Goal: Task Accomplishment & Management: Use online tool/utility

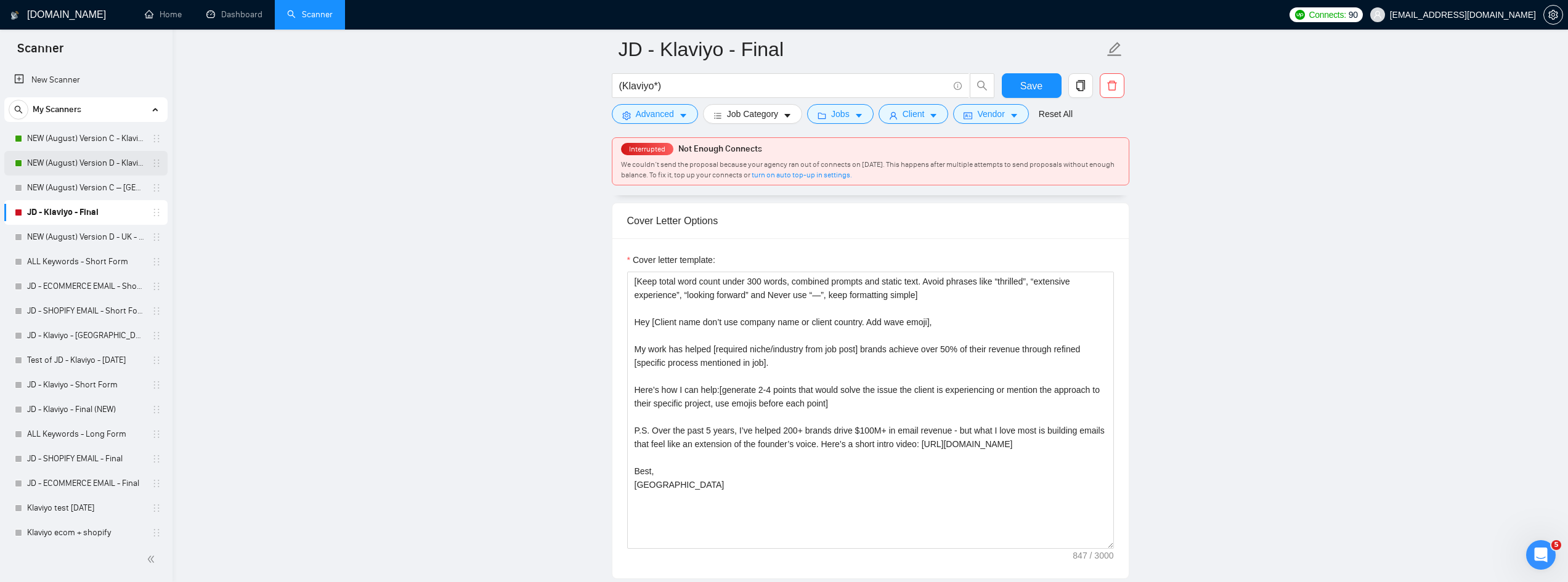
click at [31, 165] on link "NEW (August) Version D - Klaviyo" at bounding box center [85, 163] width 117 height 25
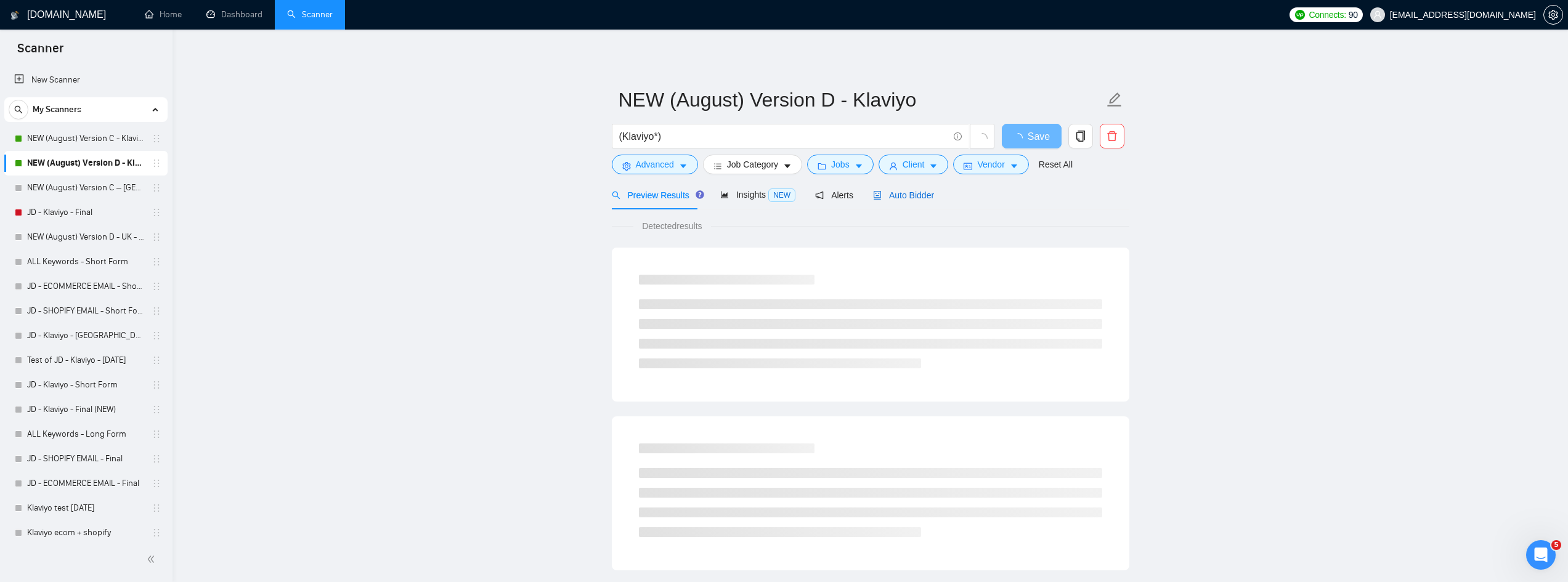
click at [909, 190] on span "Auto Bidder" at bounding box center [903, 195] width 61 height 10
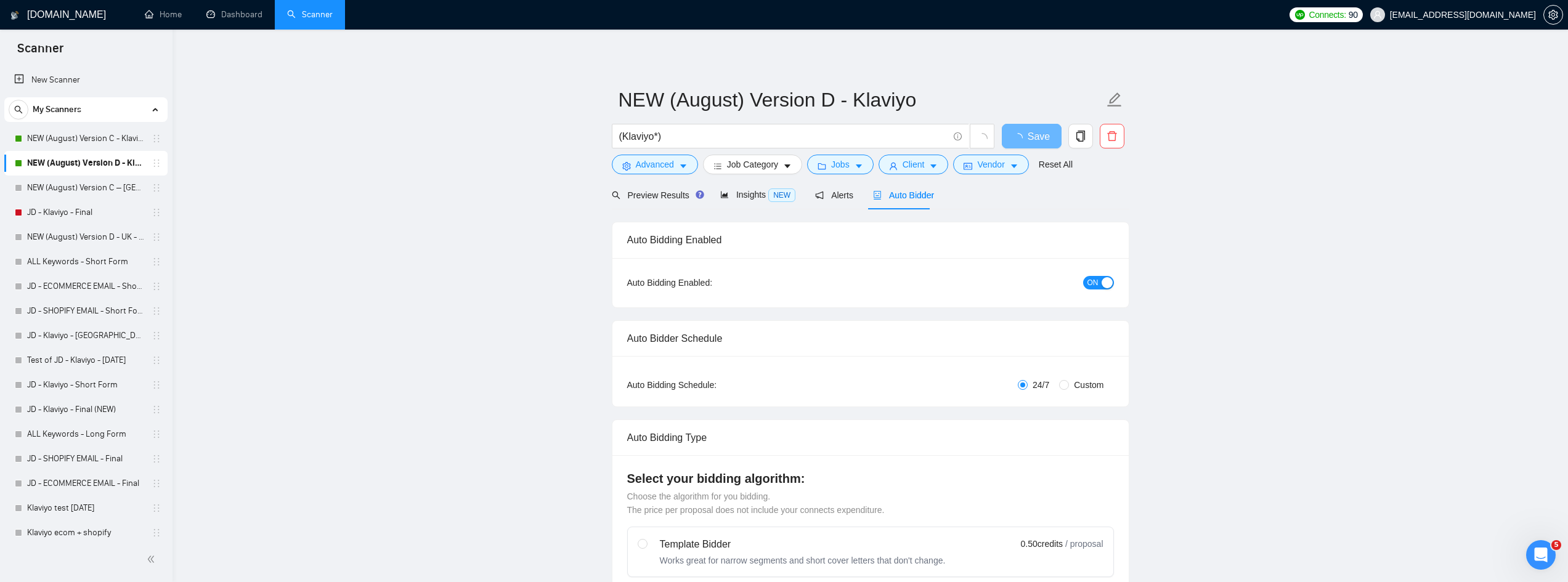
radio input "false"
radio input "true"
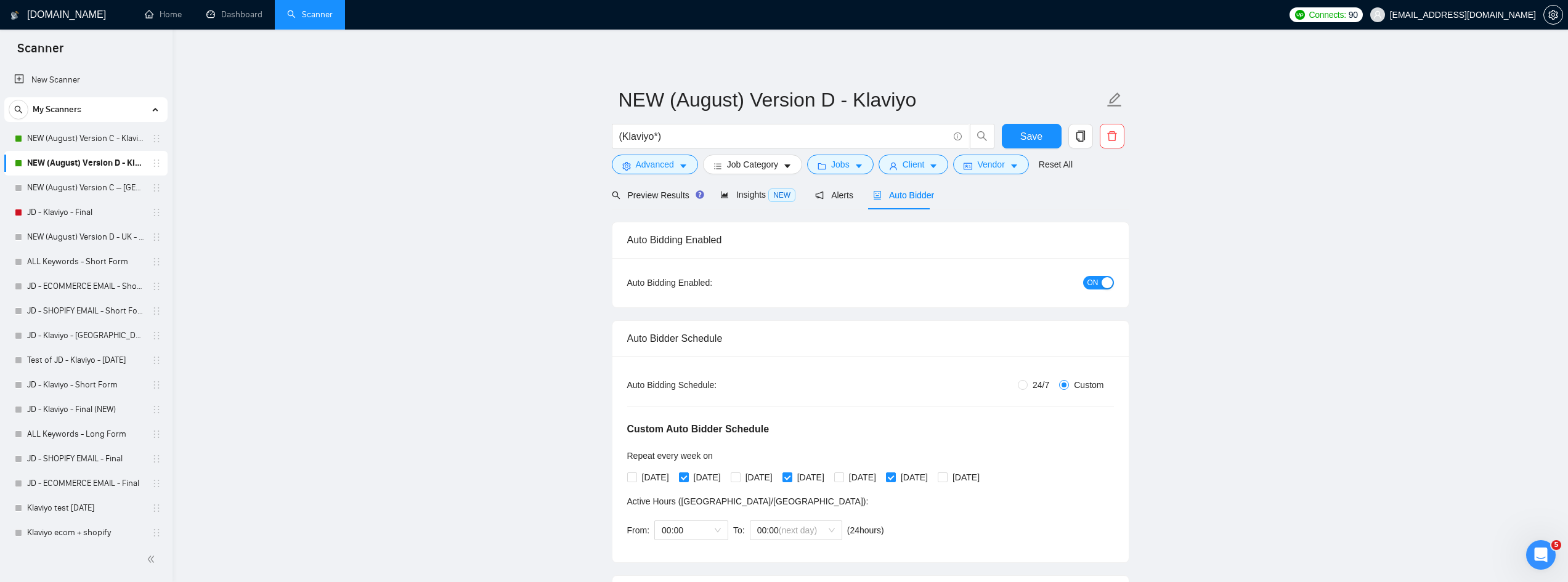
click at [1104, 286] on div "button" at bounding box center [1106, 283] width 11 height 11
click at [1033, 140] on span "Save" at bounding box center [1031, 136] width 22 height 15
click at [107, 134] on link "NEW (August) Version C - Klaviyo" at bounding box center [85, 138] width 117 height 25
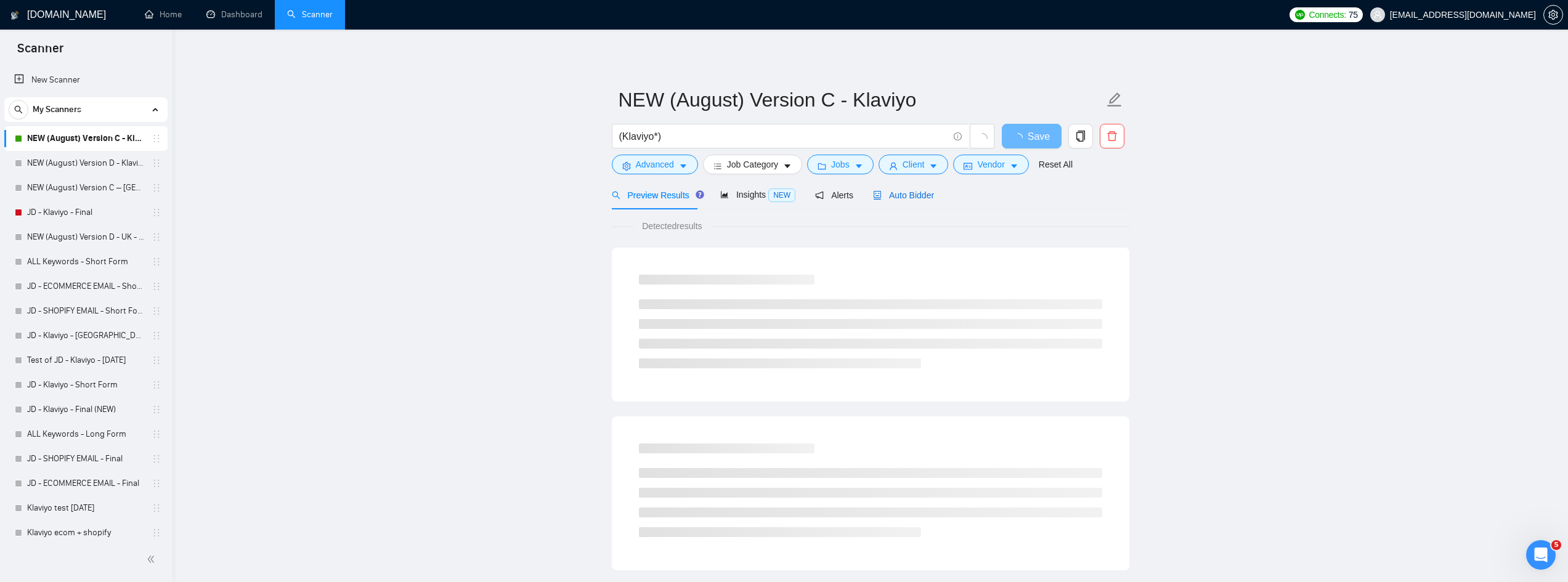
click at [890, 195] on span "Auto Bidder" at bounding box center [903, 195] width 61 height 10
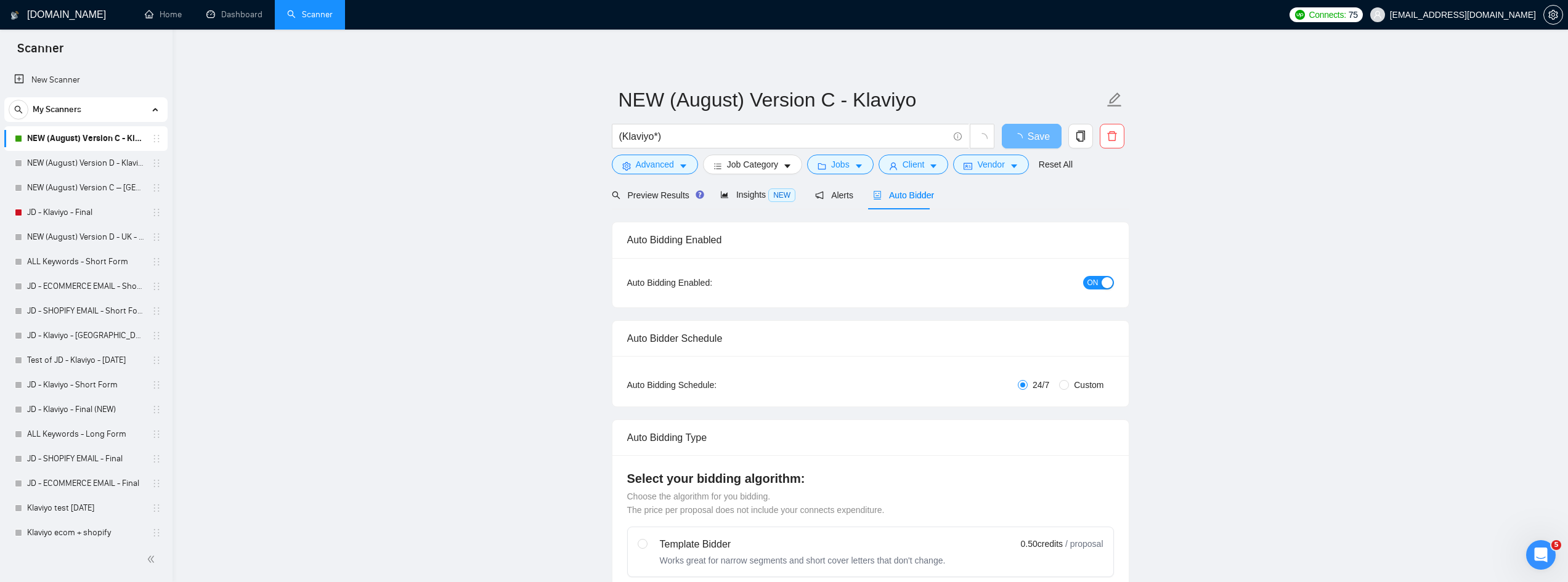
radio input "false"
radio input "true"
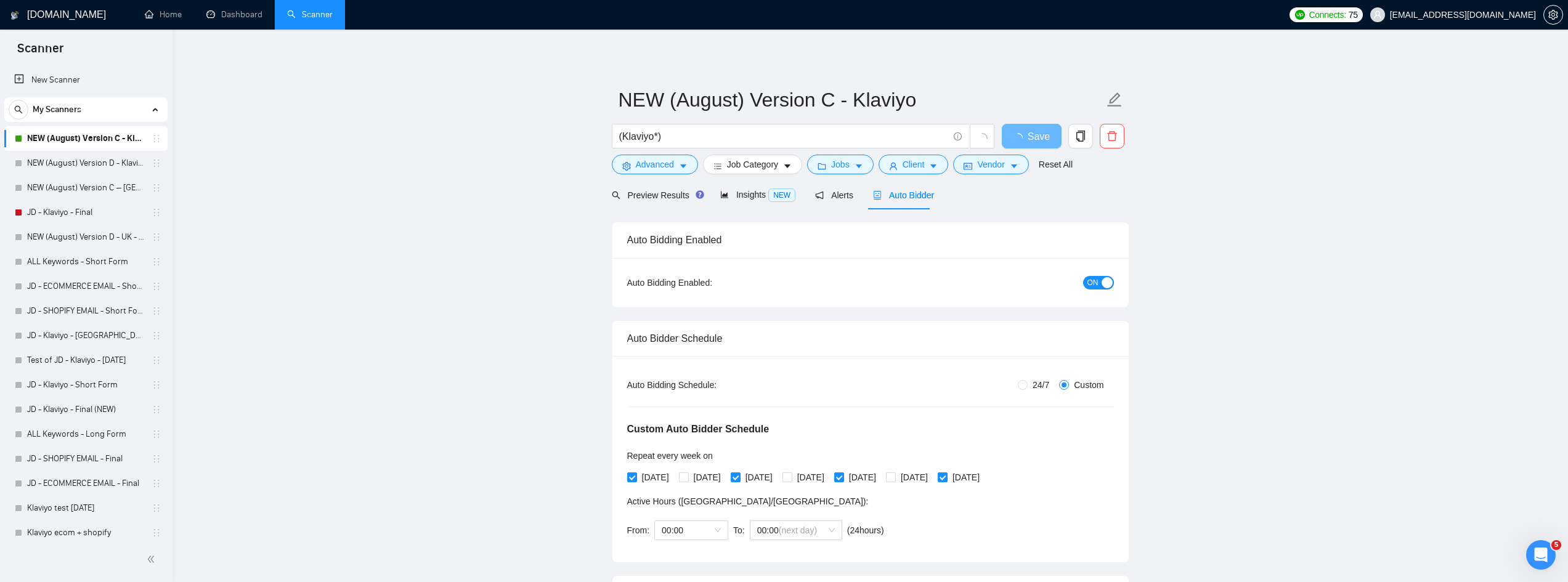
click at [1100, 286] on button "ON" at bounding box center [1098, 283] width 31 height 13
click at [1024, 143] on span "Save" at bounding box center [1031, 136] width 22 height 15
click at [99, 140] on link "JD - Klaviyo - Final" at bounding box center [85, 138] width 117 height 25
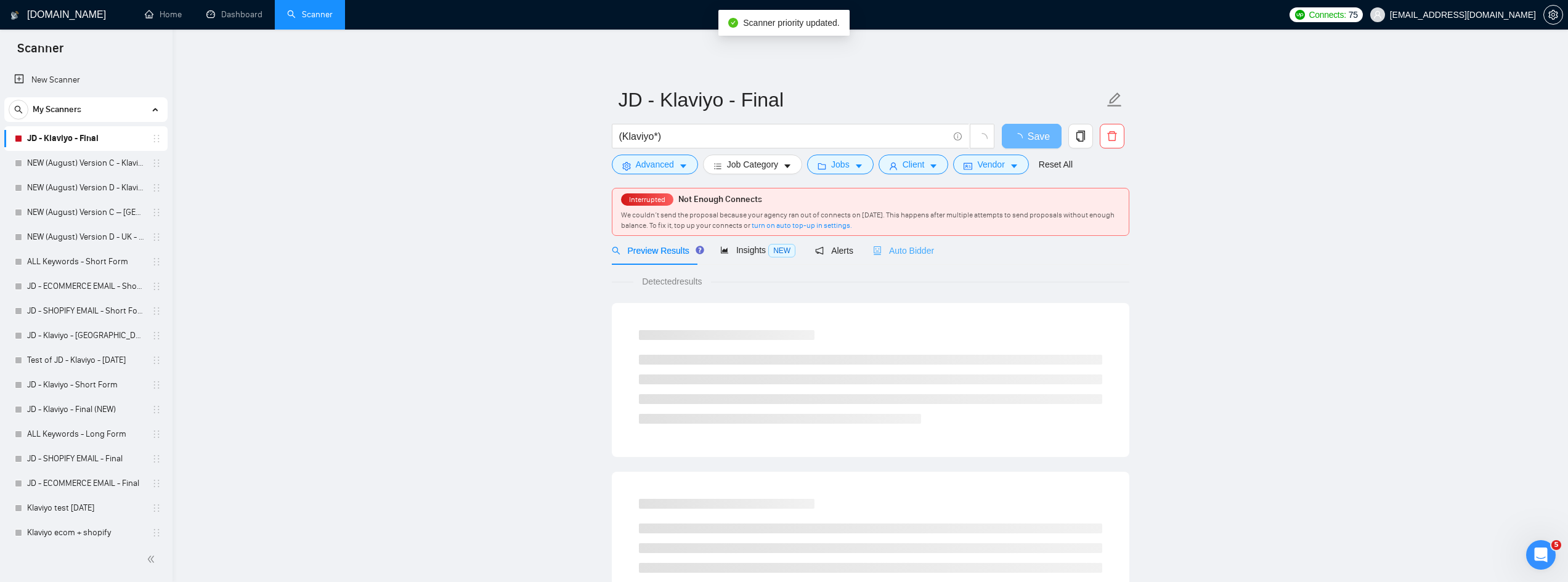
click at [906, 259] on div "Auto Bidder" at bounding box center [903, 250] width 61 height 29
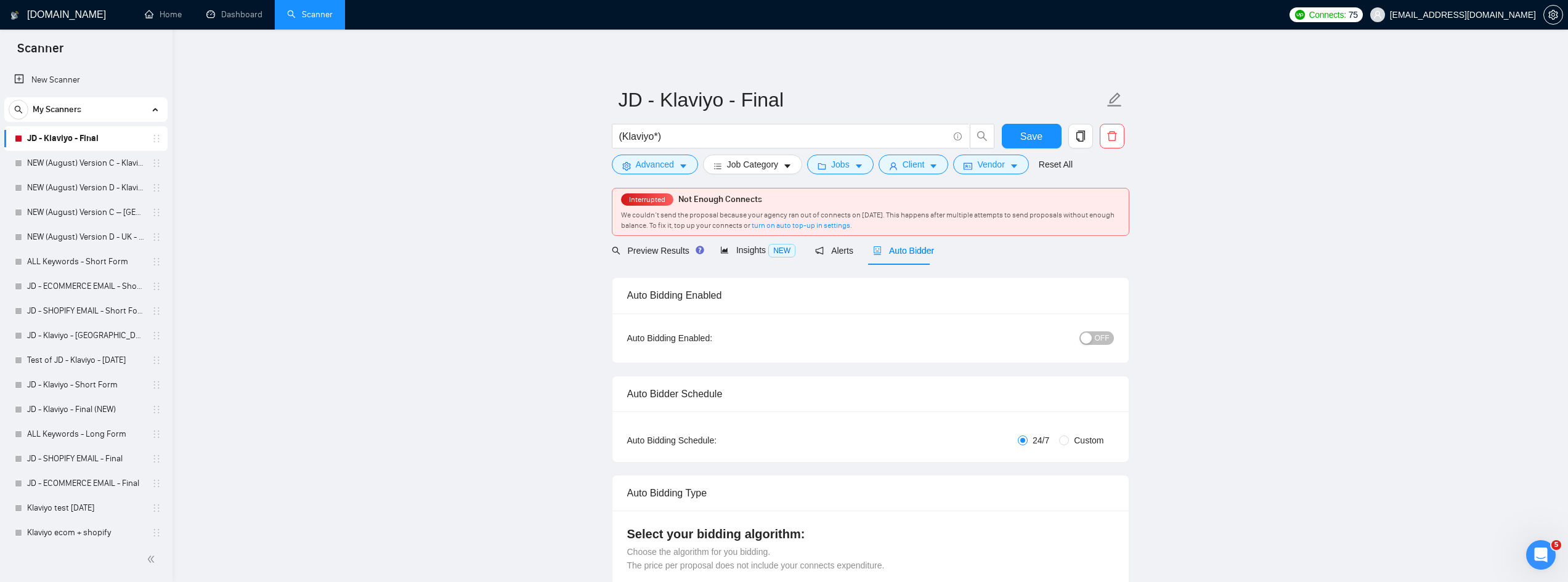
click at [1098, 331] on span "OFF" at bounding box center [1102, 338] width 15 height 13
click at [1040, 141] on span "Save" at bounding box center [1031, 136] width 22 height 15
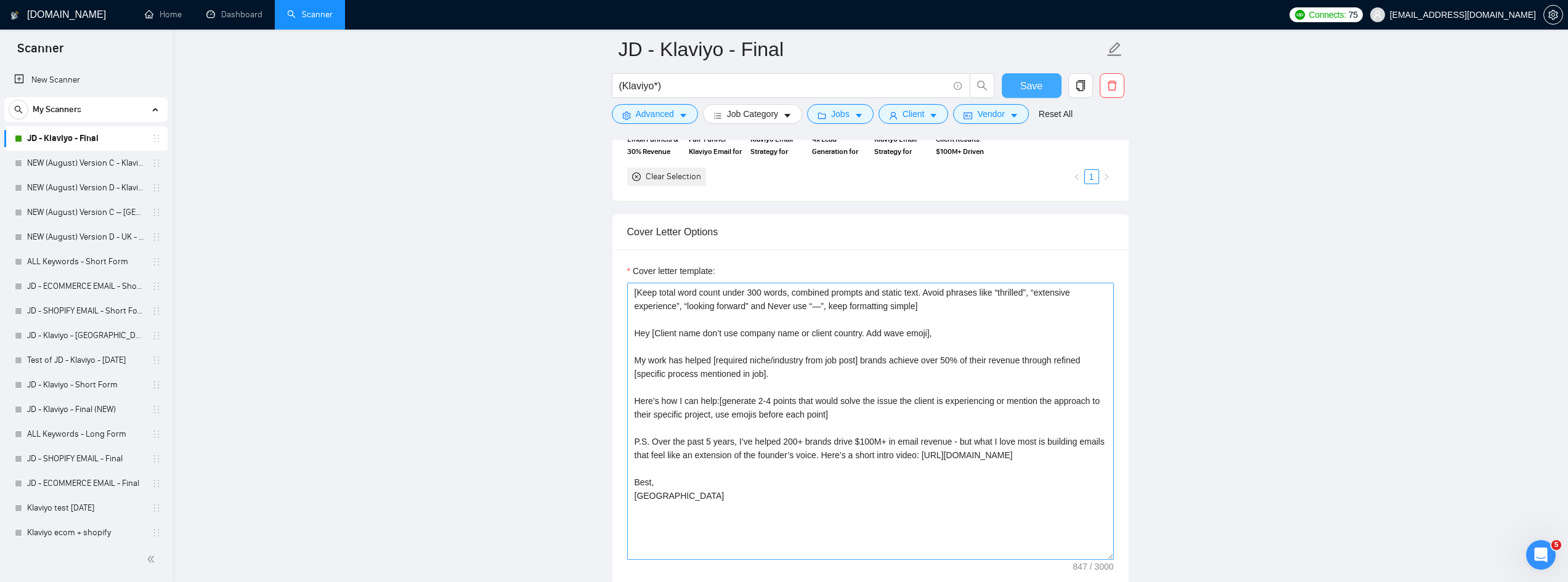
scroll to position [1356, 0]
click at [857, 374] on textarea "[Keep total word count under 300 words, combined prompts and static text. Avoid…" at bounding box center [870, 417] width 486 height 278
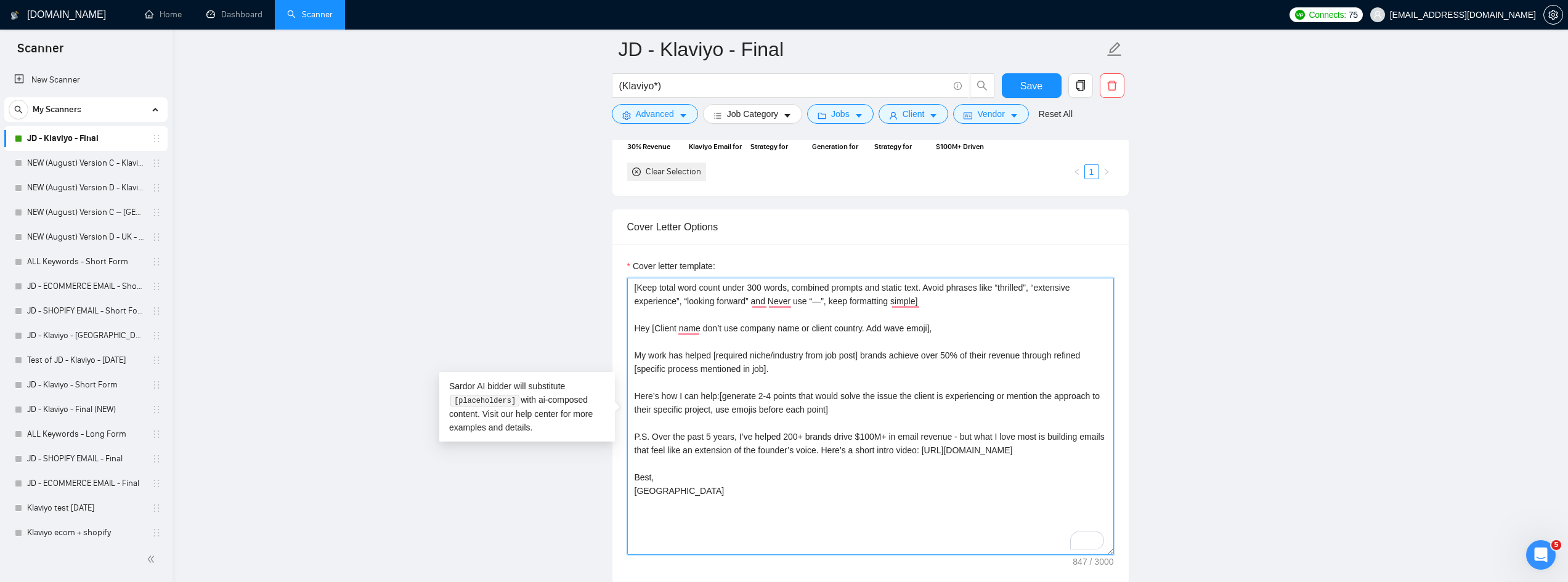
click at [906, 399] on textarea "[Keep total word count under 300 words, combined prompts and static text. Avoid…" at bounding box center [870, 417] width 486 height 278
click at [811, 411] on textarea "[Keep total word count under 300 words, combined prompts and static text. Avoid…" at bounding box center [870, 417] width 486 height 278
click at [863, 416] on textarea "[Keep total word count under 300 words, combined prompts and static text. Avoid…" at bounding box center [870, 417] width 486 height 278
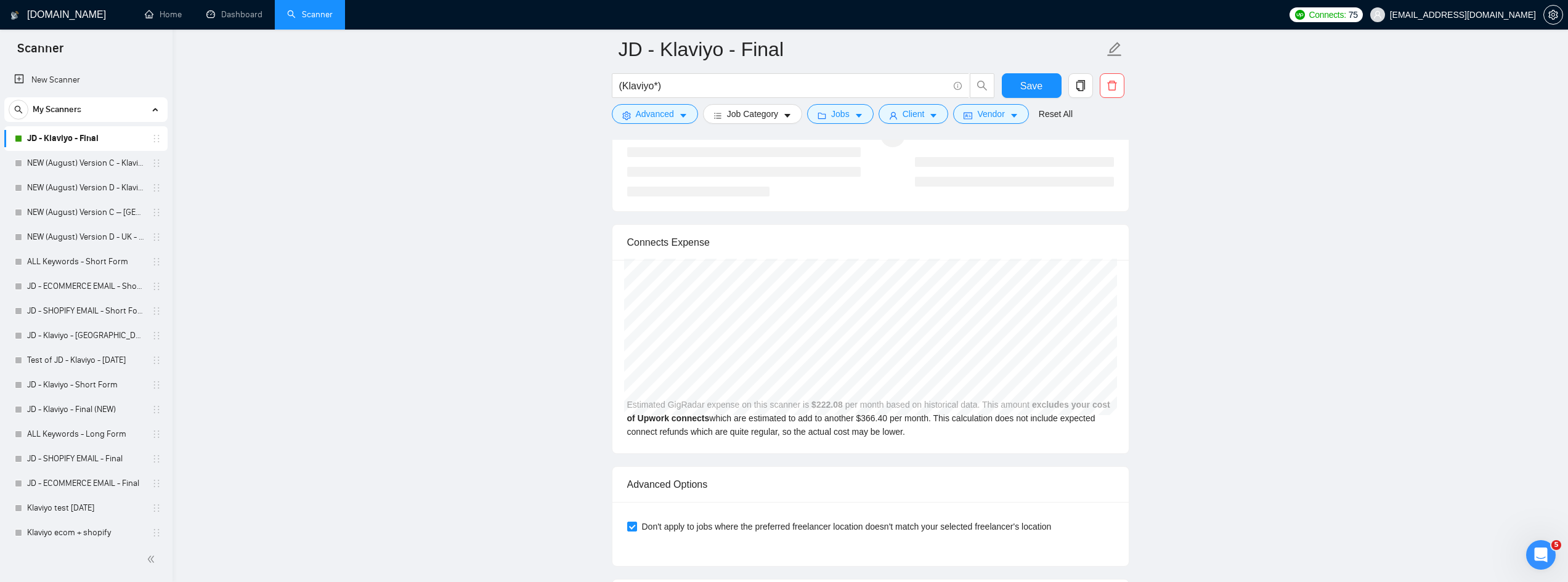
scroll to position [2403, 0]
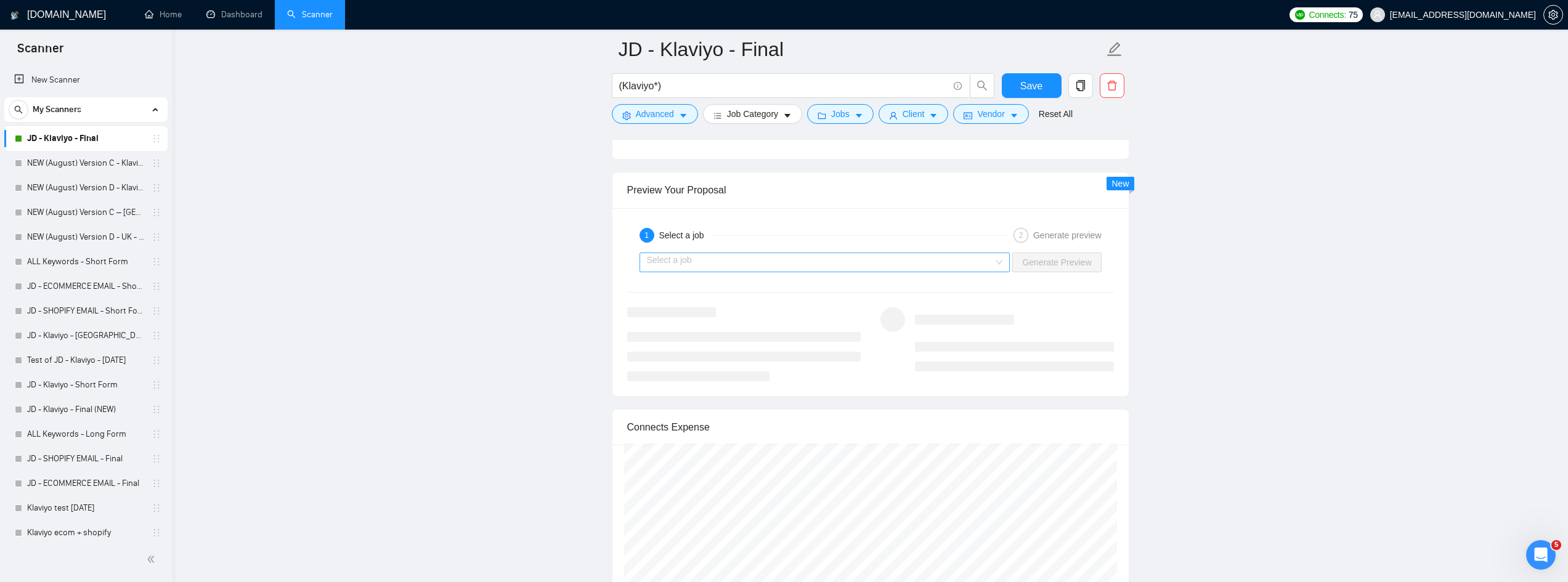
click at [957, 269] on input "search" at bounding box center [820, 263] width 347 height 19
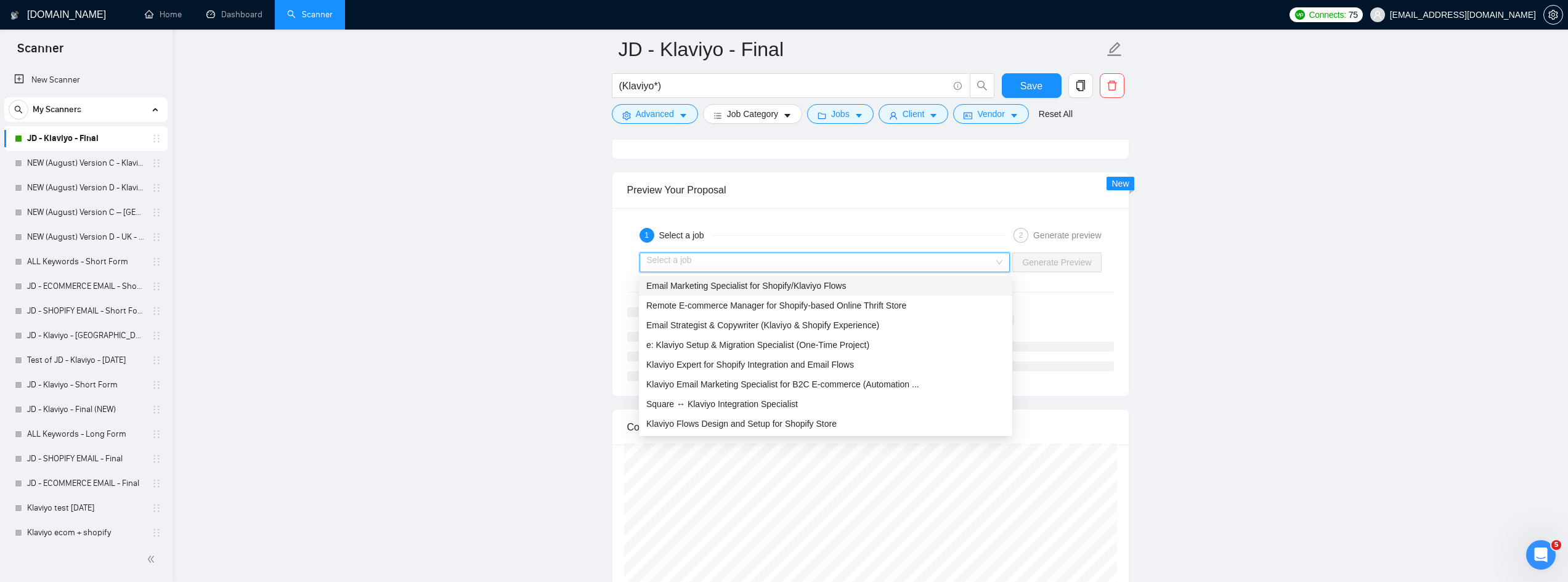
click at [824, 282] on span "Email Marketing Specialist for Shopify/Klaviyo Flows" at bounding box center [746, 286] width 200 height 10
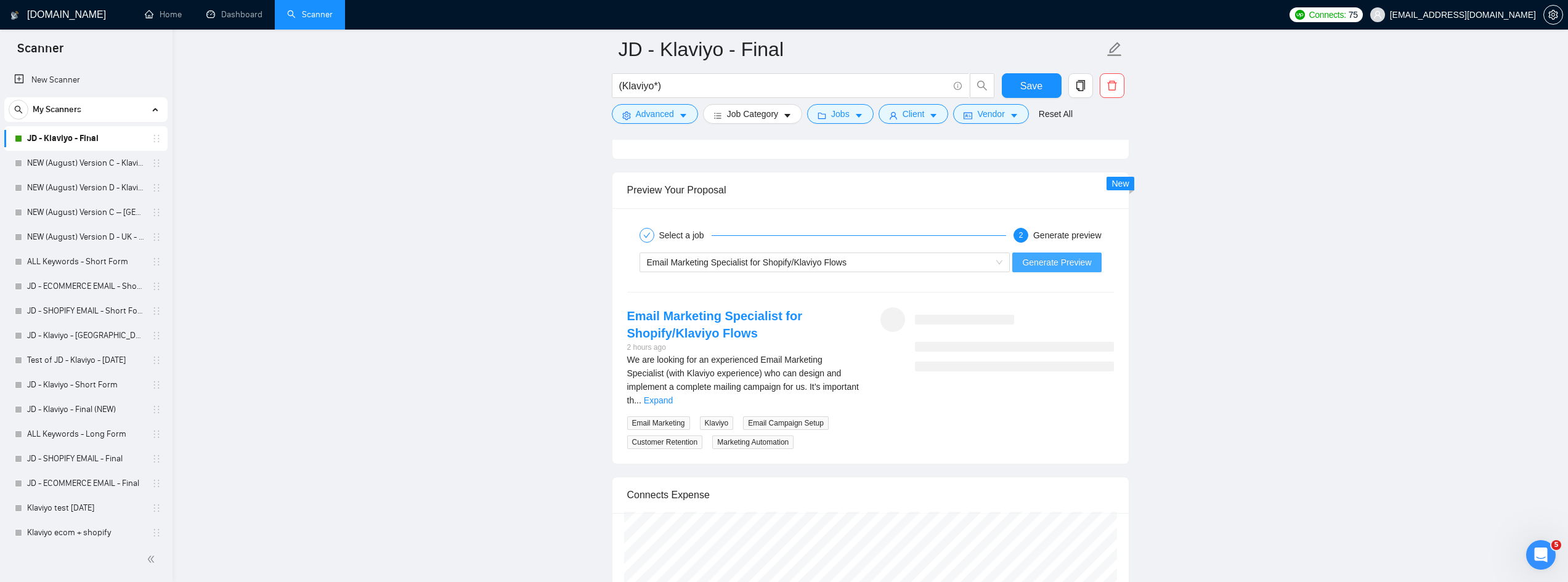
click at [1067, 266] on span "Generate Preview" at bounding box center [1056, 263] width 69 height 13
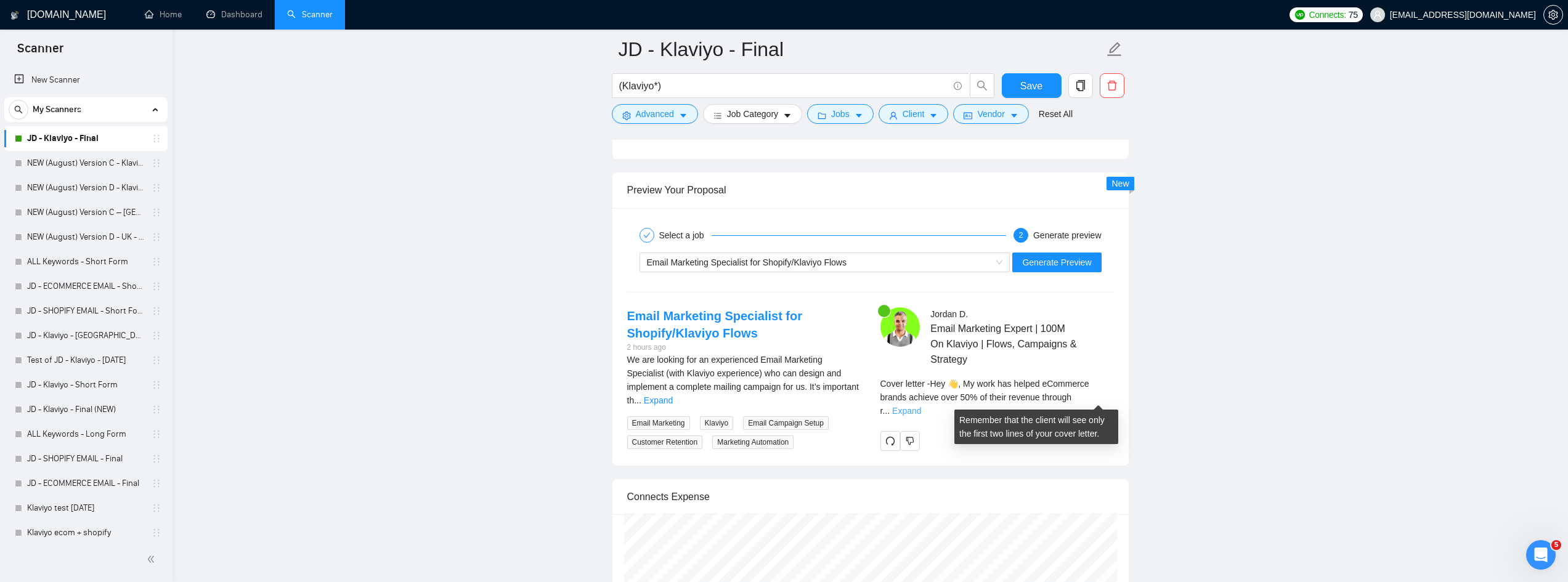
click at [921, 406] on link "Expand" at bounding box center [906, 411] width 29 height 10
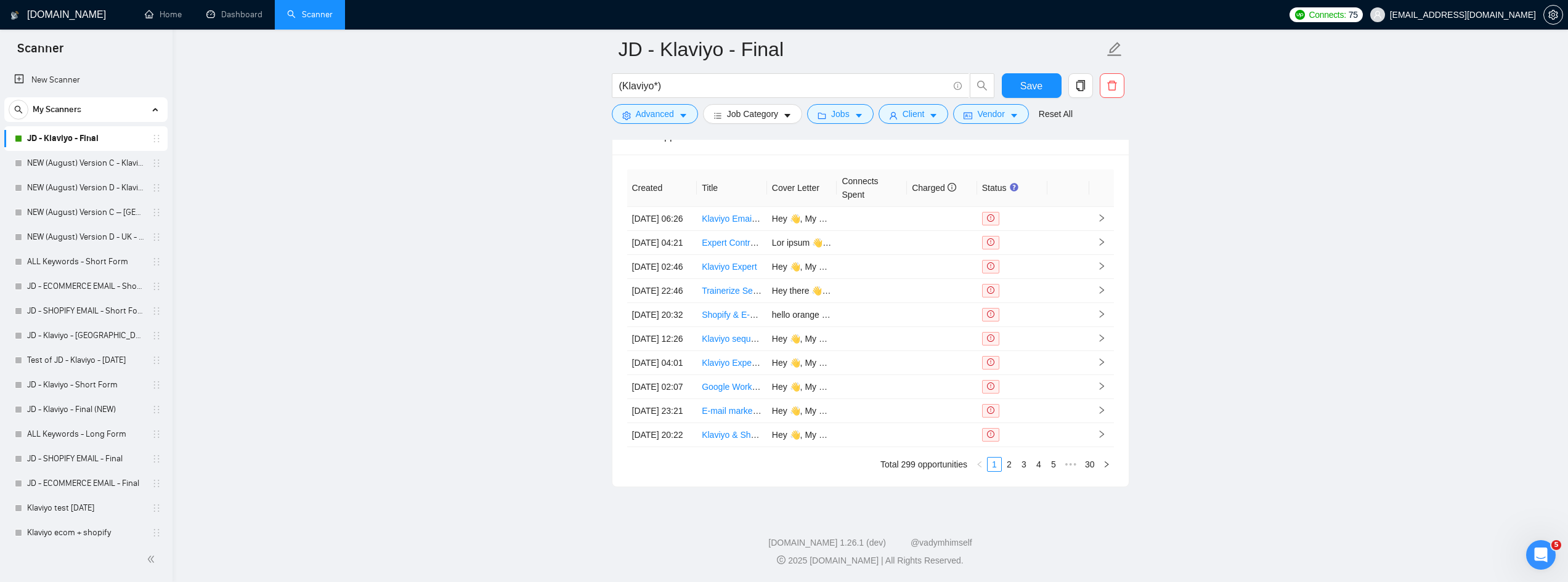
scroll to position [3868, 0]
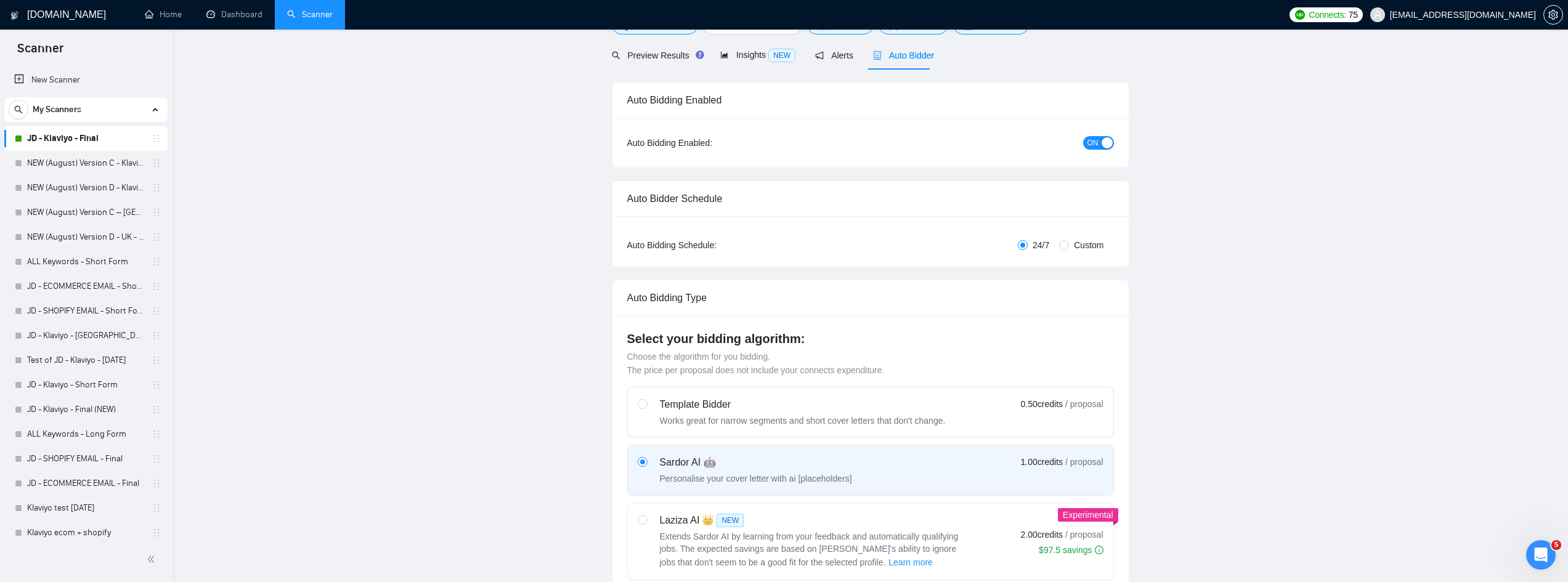
scroll to position [0, 0]
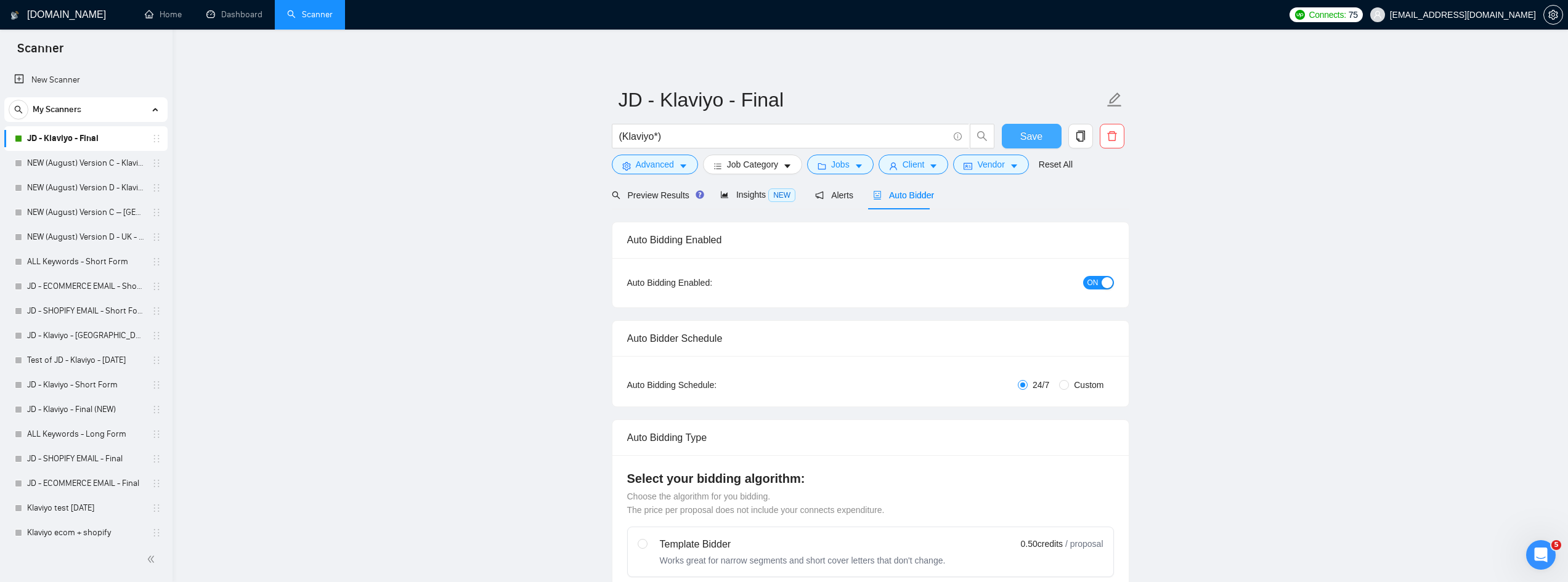
click at [1036, 138] on span "Save" at bounding box center [1031, 136] width 22 height 15
